Goal: Task Accomplishment & Management: Manage account settings

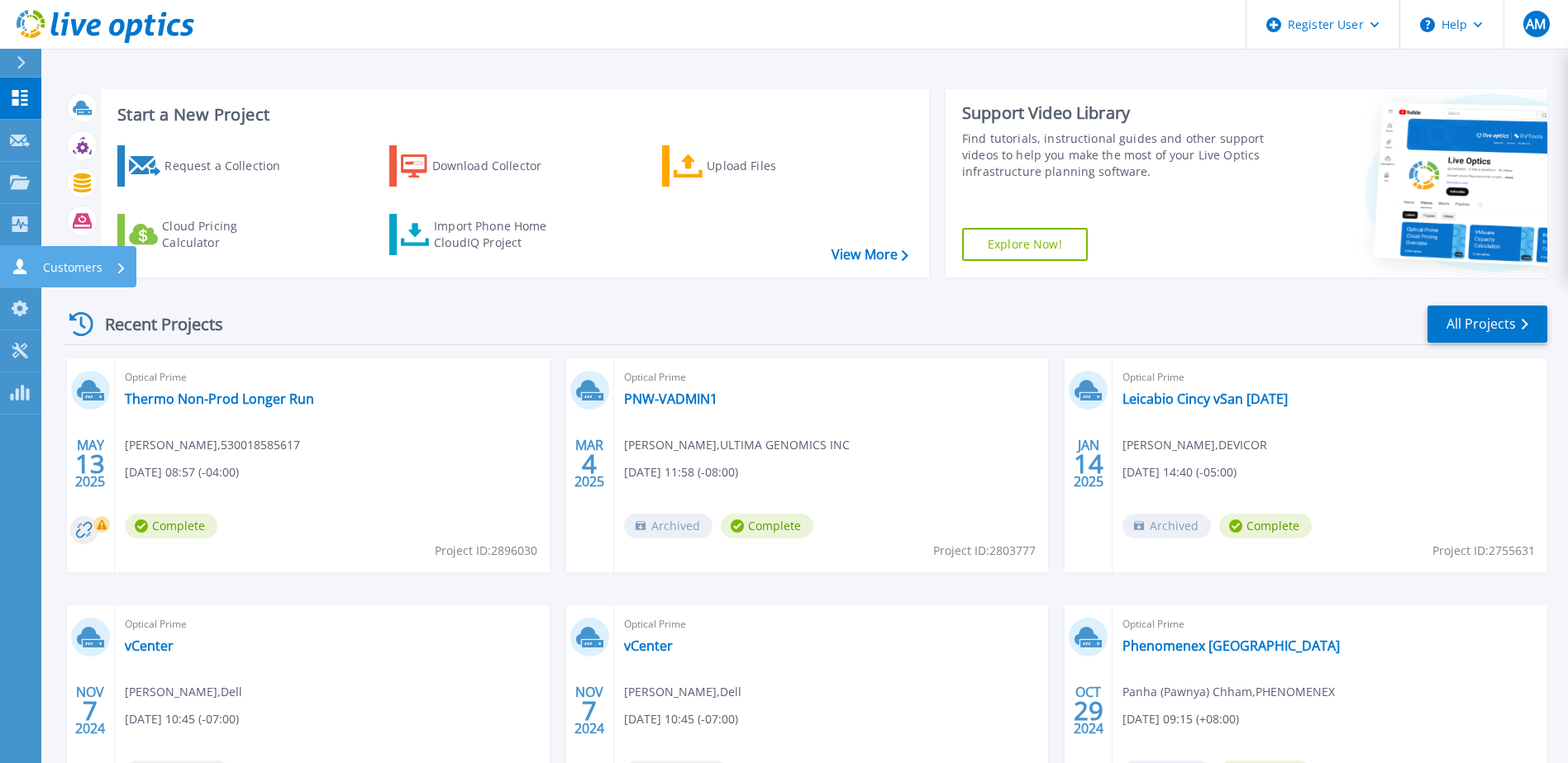
click at [84, 265] on p "Customers" at bounding box center [73, 267] width 60 height 43
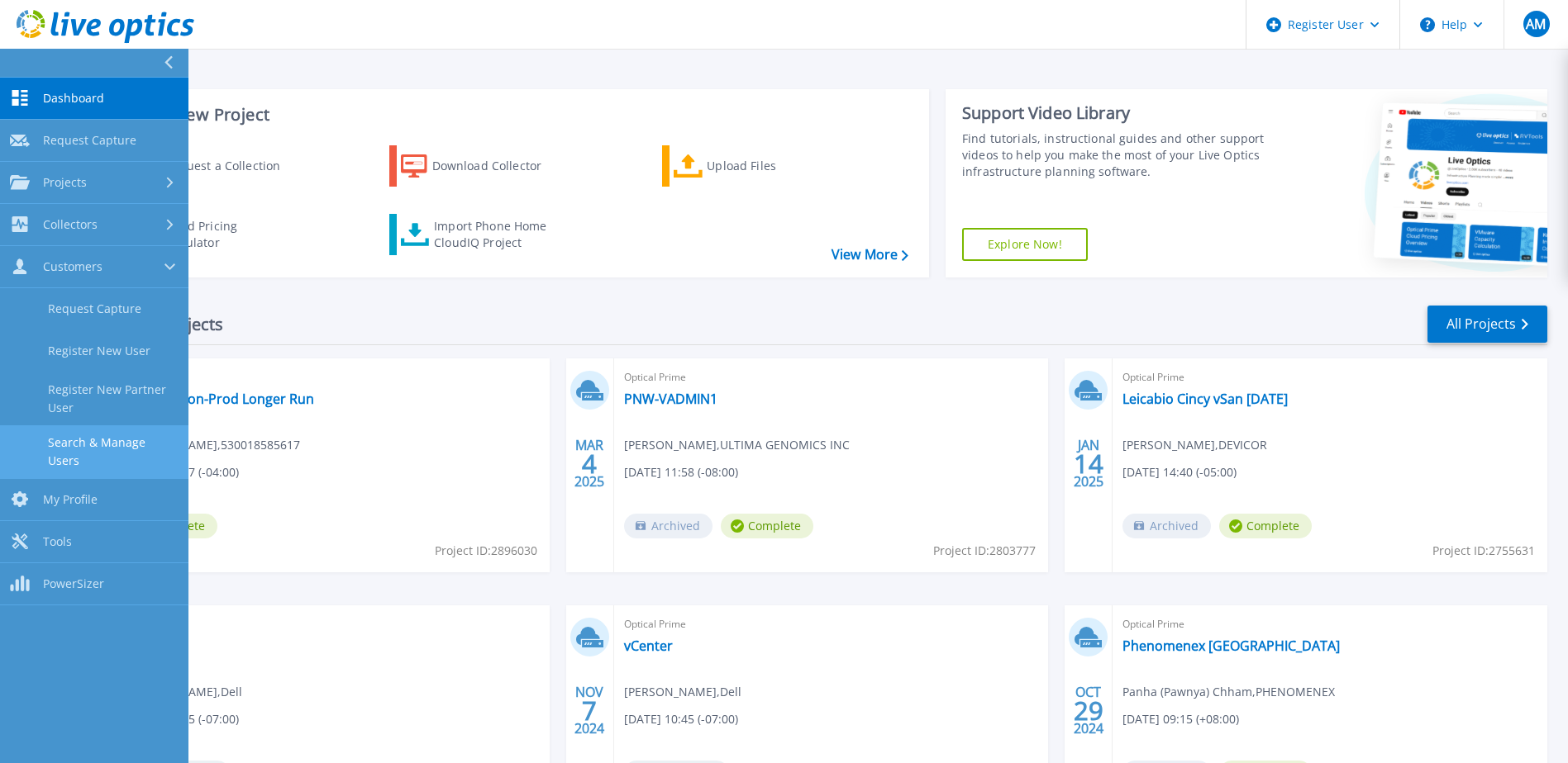
click at [124, 438] on link "Search & Manage Users" at bounding box center [94, 452] width 188 height 53
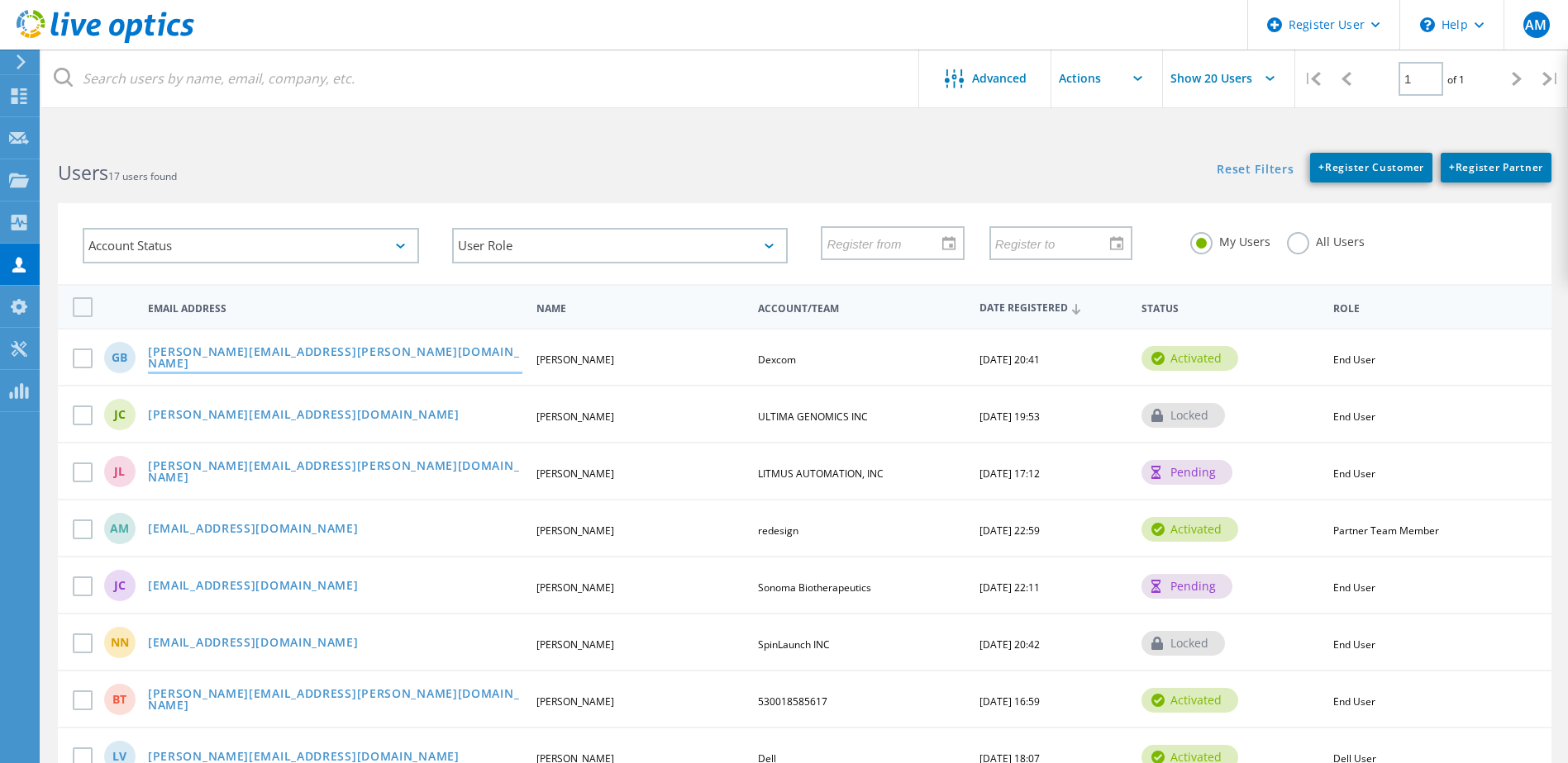
click at [213, 354] on link "[PERSON_NAME][EMAIL_ADDRESS][PERSON_NAME][DOMAIN_NAME]" at bounding box center [335, 358] width 374 height 25
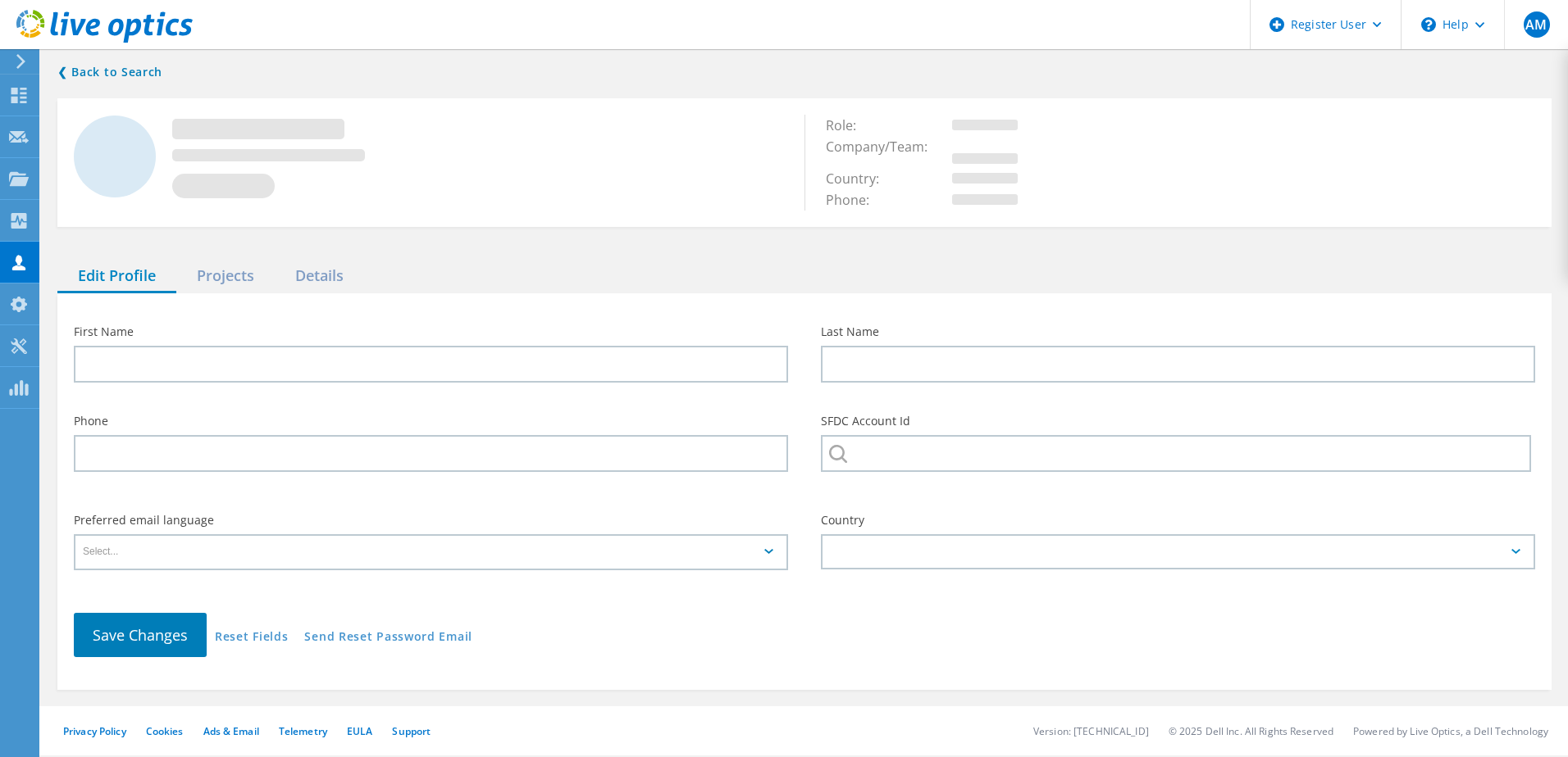
type input "Greg"
type input "Brown"
type input "Dexcom"
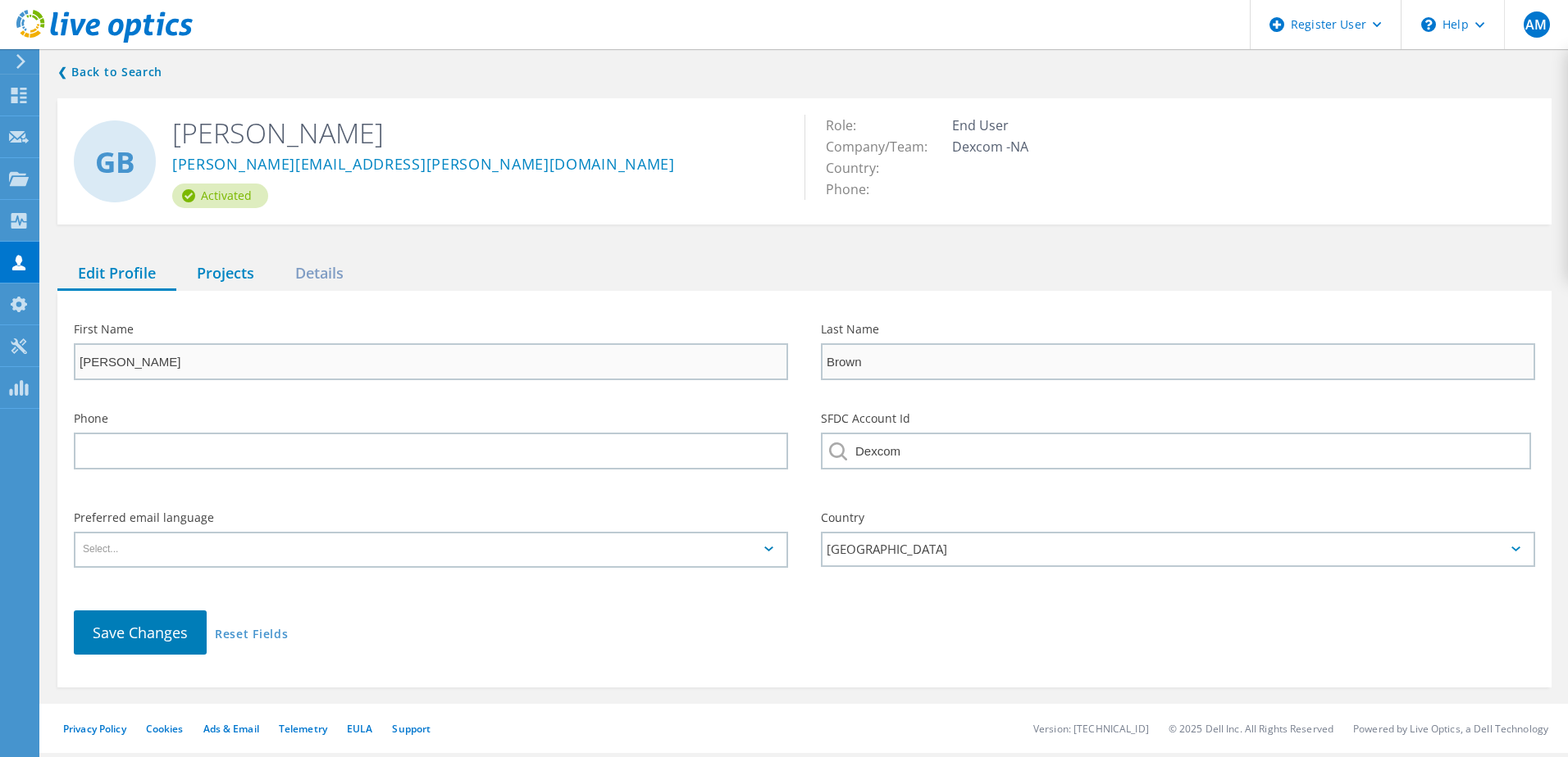
click at [222, 274] on div "Projects" at bounding box center [225, 274] width 98 height 34
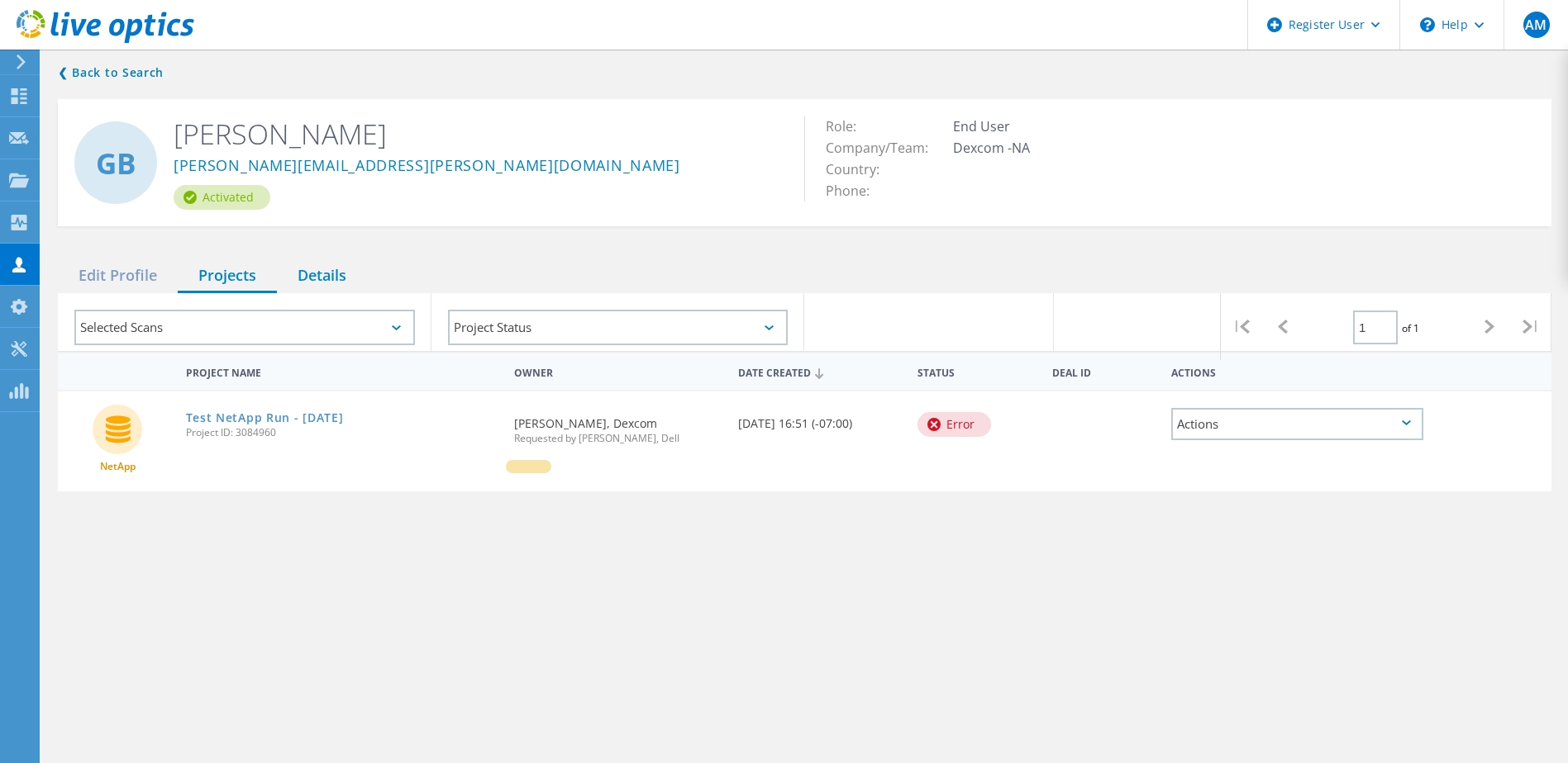
click at [297, 268] on div "Details" at bounding box center [322, 276] width 90 height 34
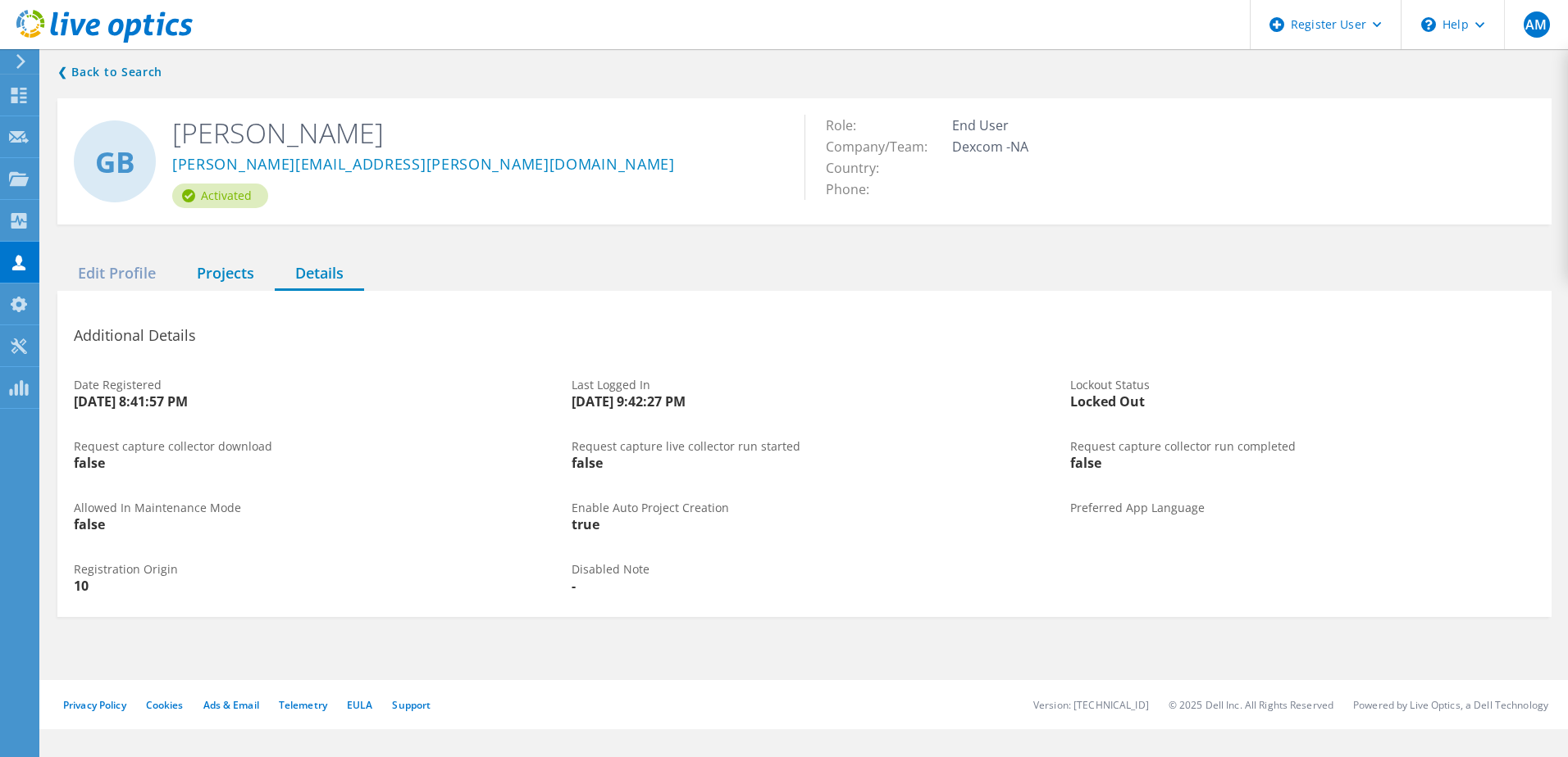
click at [250, 273] on div "Projects" at bounding box center [225, 274] width 98 height 34
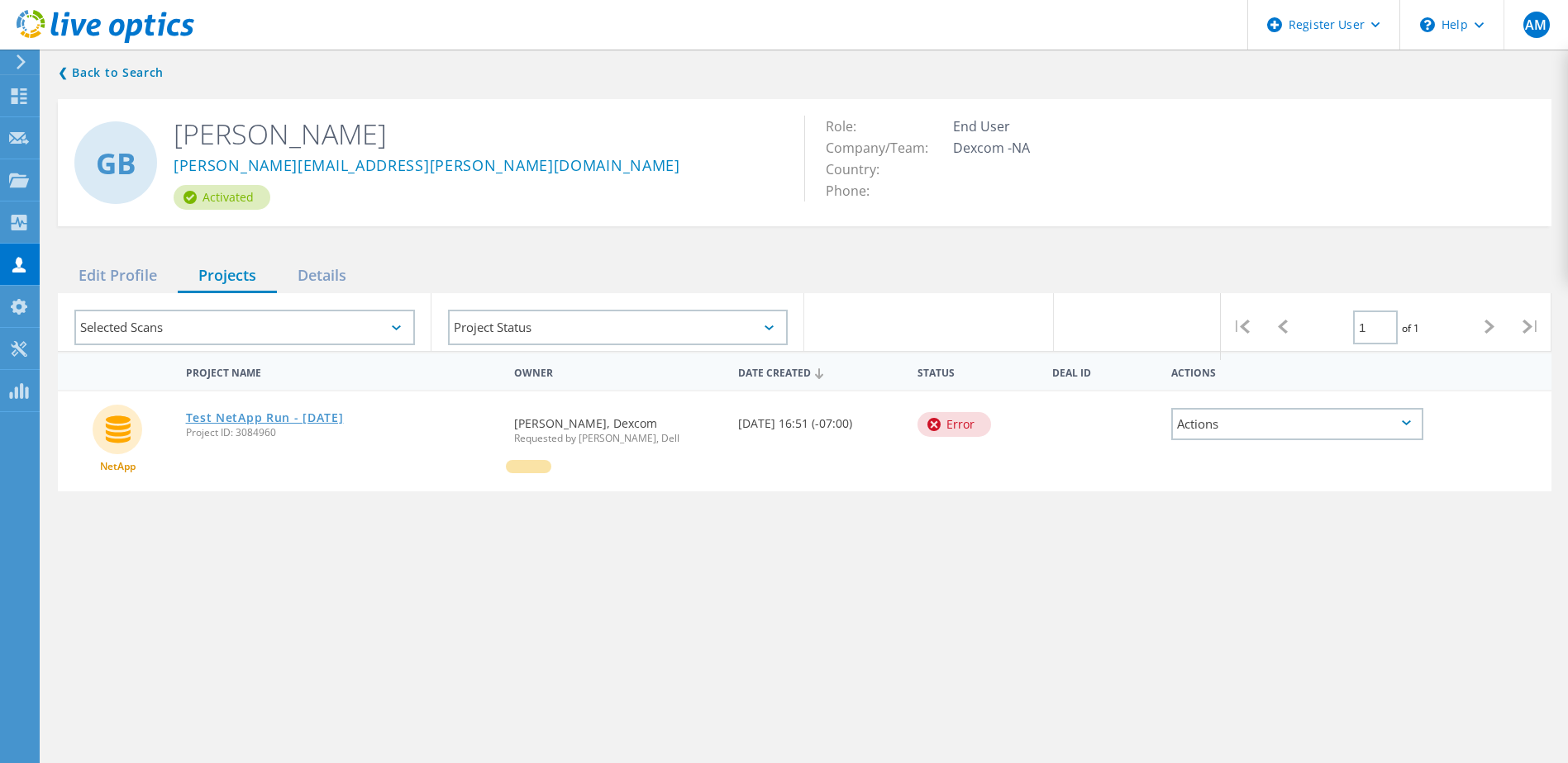
click at [221, 413] on link "Test NetApp Run - Oct 10 2025" at bounding box center [265, 418] width 158 height 11
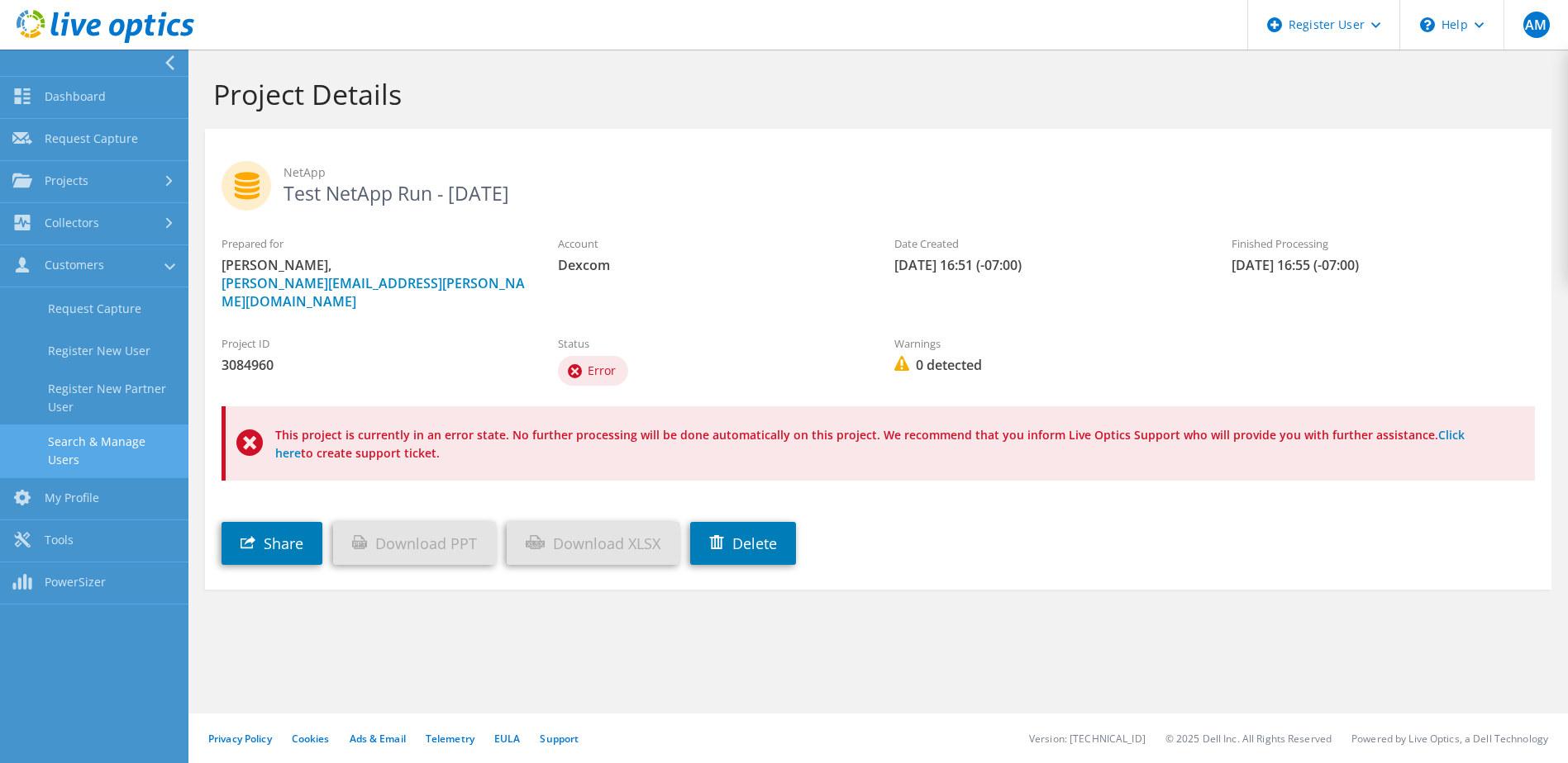
click at [90, 438] on link "Search & Manage Users" at bounding box center [94, 451] width 188 height 53
